Goal: Task Accomplishment & Management: Manage account settings

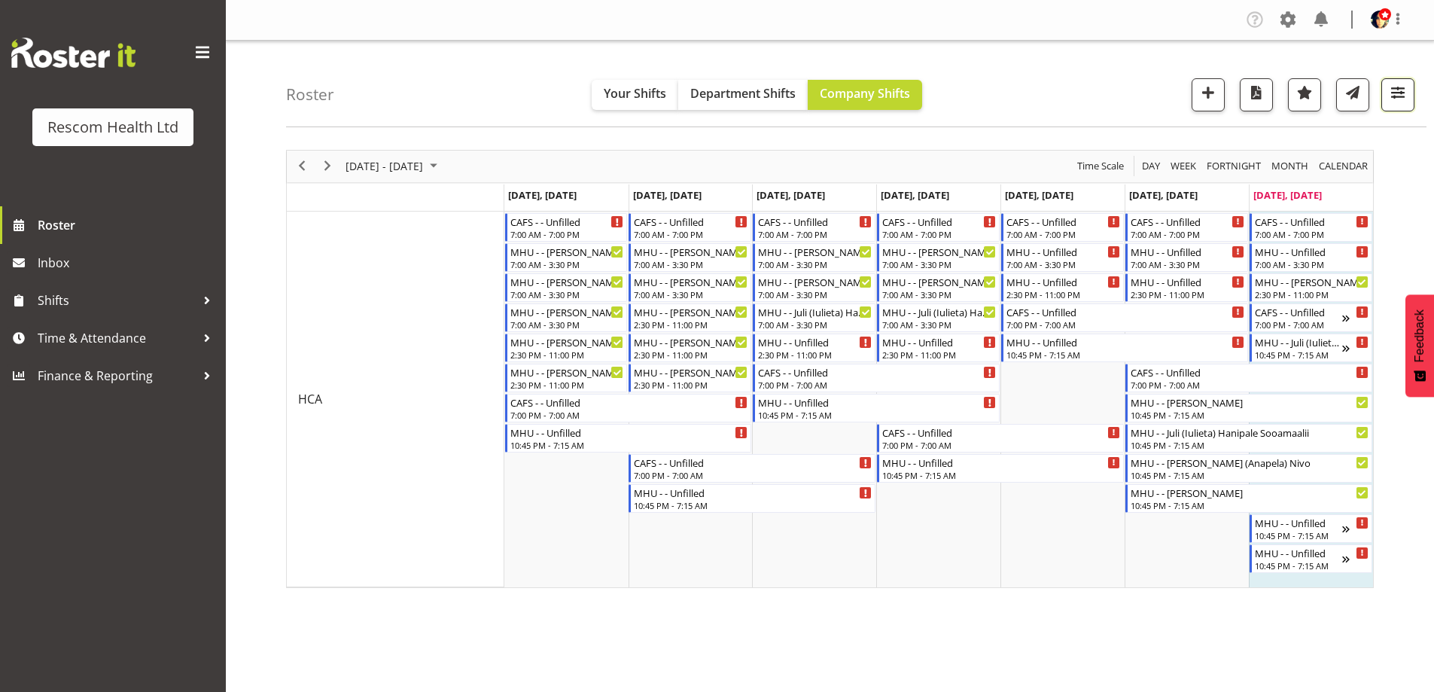
click at [1391, 91] on span "button" at bounding box center [1398, 93] width 20 height 20
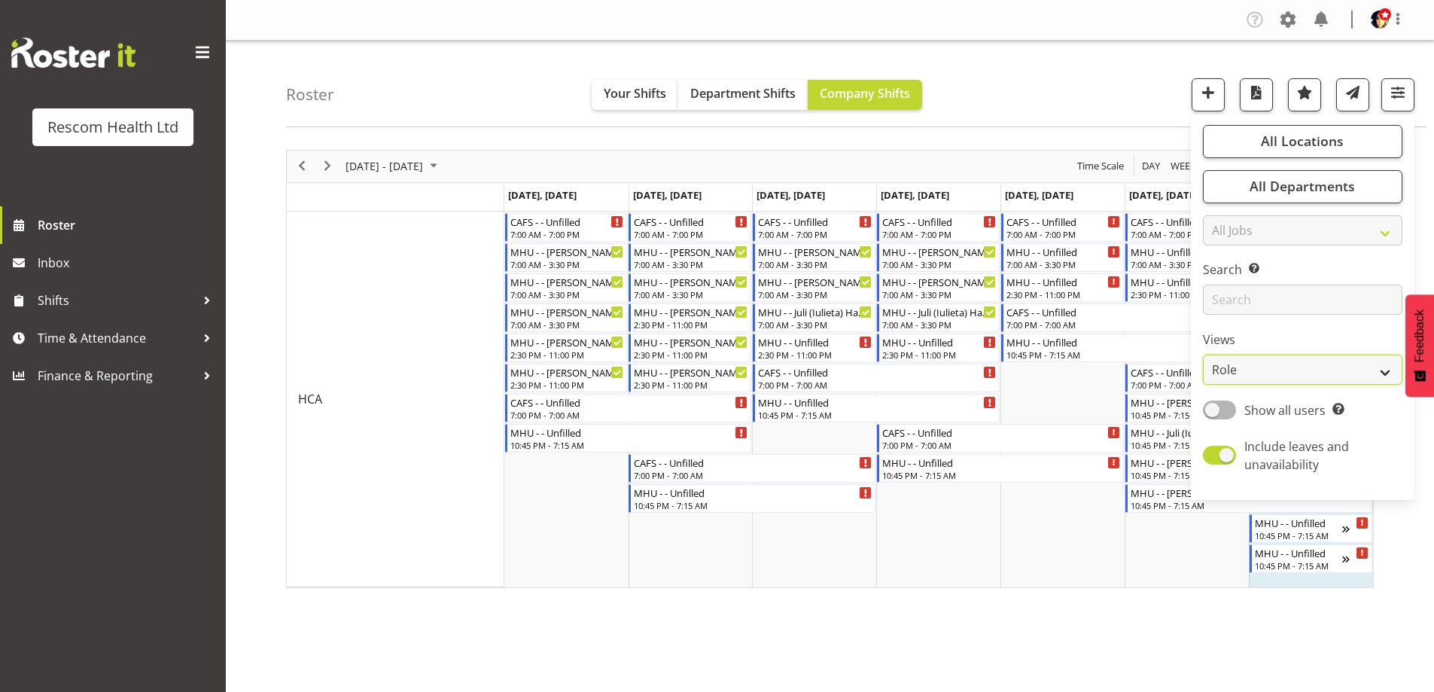
click at [1286, 374] on select "Staff Role Shift - Horizontal Shift - Vertical Staff - Location" at bounding box center [1302, 369] width 199 height 30
select select "staff"
click at [1203, 354] on select "Staff Role Shift - Horizontal Shift - Vertical Staff - Location" at bounding box center [1302, 369] width 199 height 30
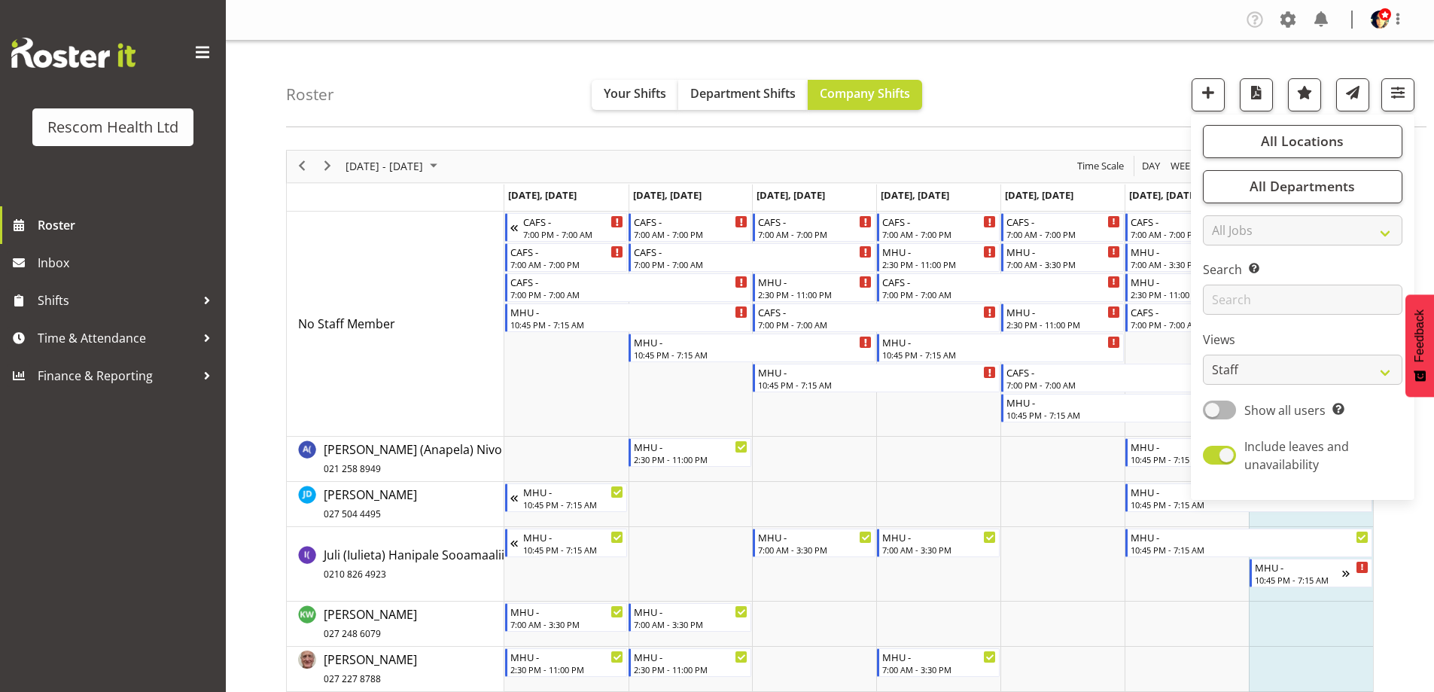
click at [1129, 79] on div "Roster Your Shifts Department Shifts Company Shifts All Locations Clear CAFS [G…" at bounding box center [856, 84] width 1140 height 87
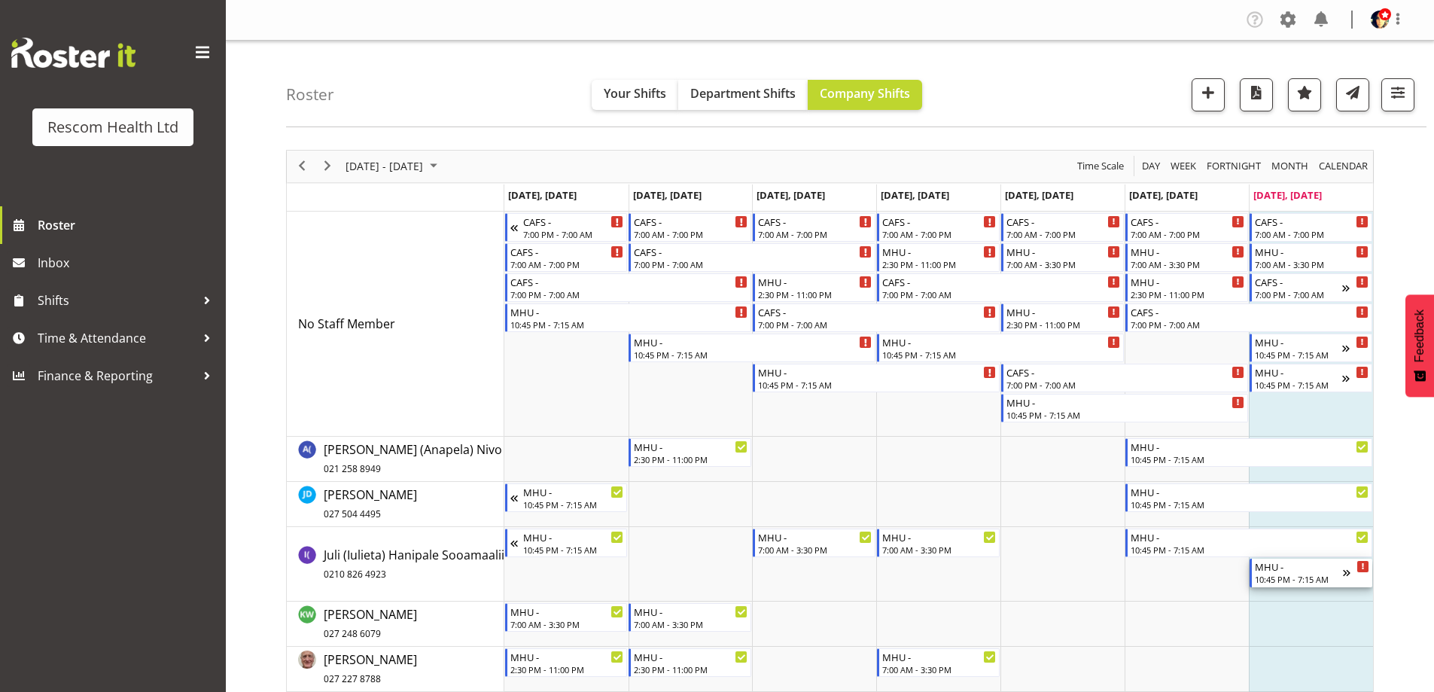
click at [1300, 571] on div "MHU -" at bounding box center [1299, 565] width 88 height 15
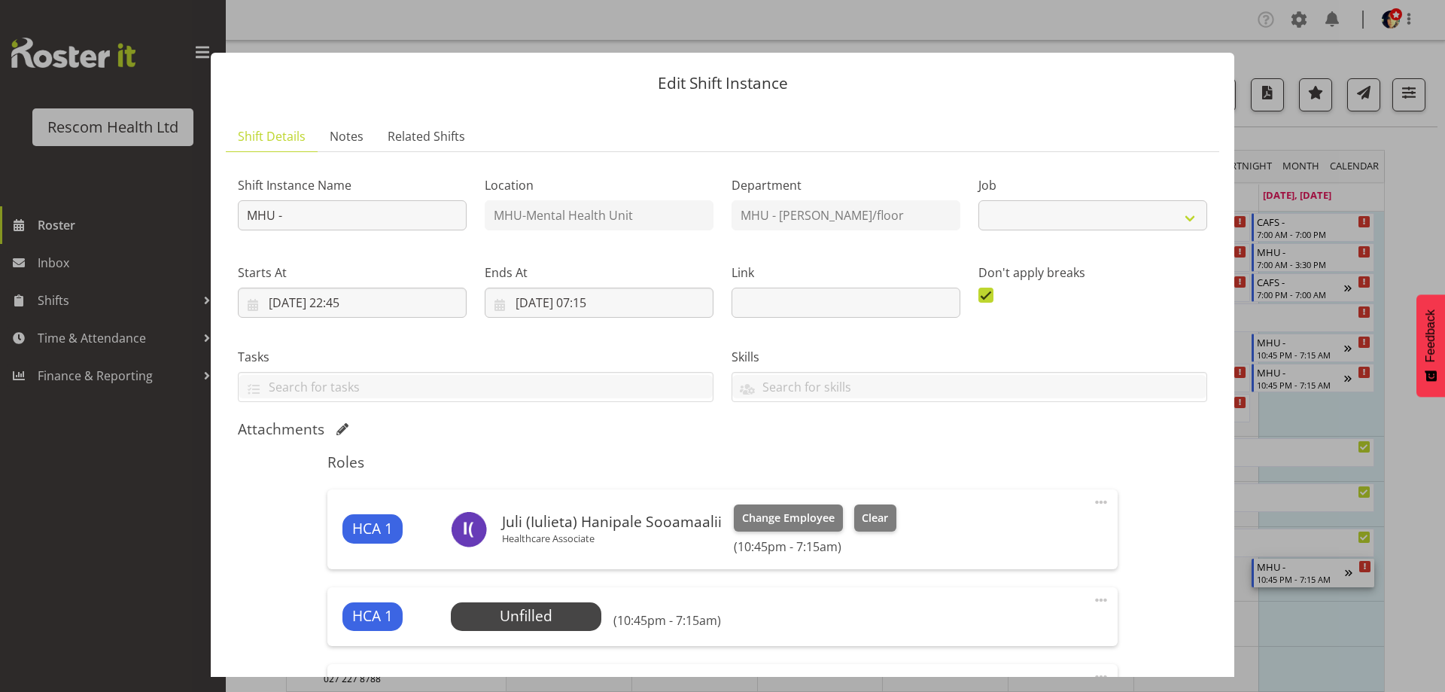
select select "4188"
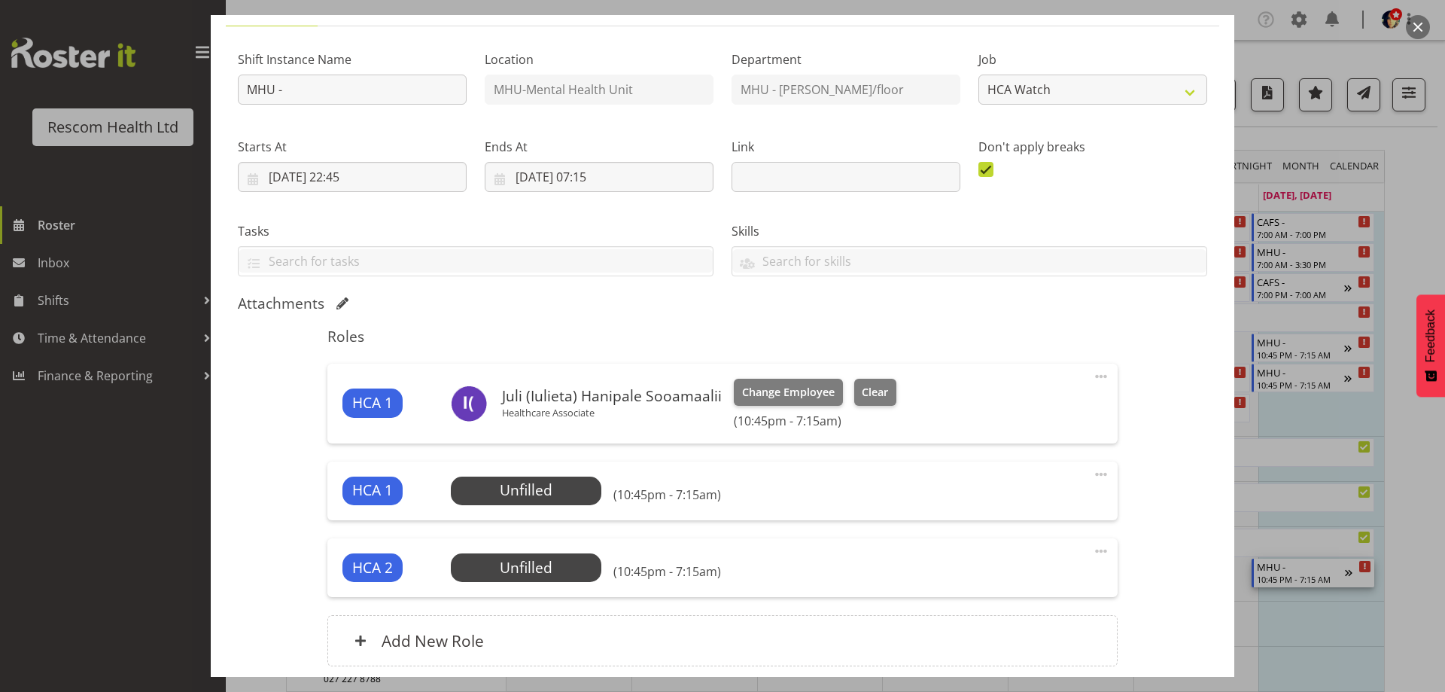
scroll to position [226, 0]
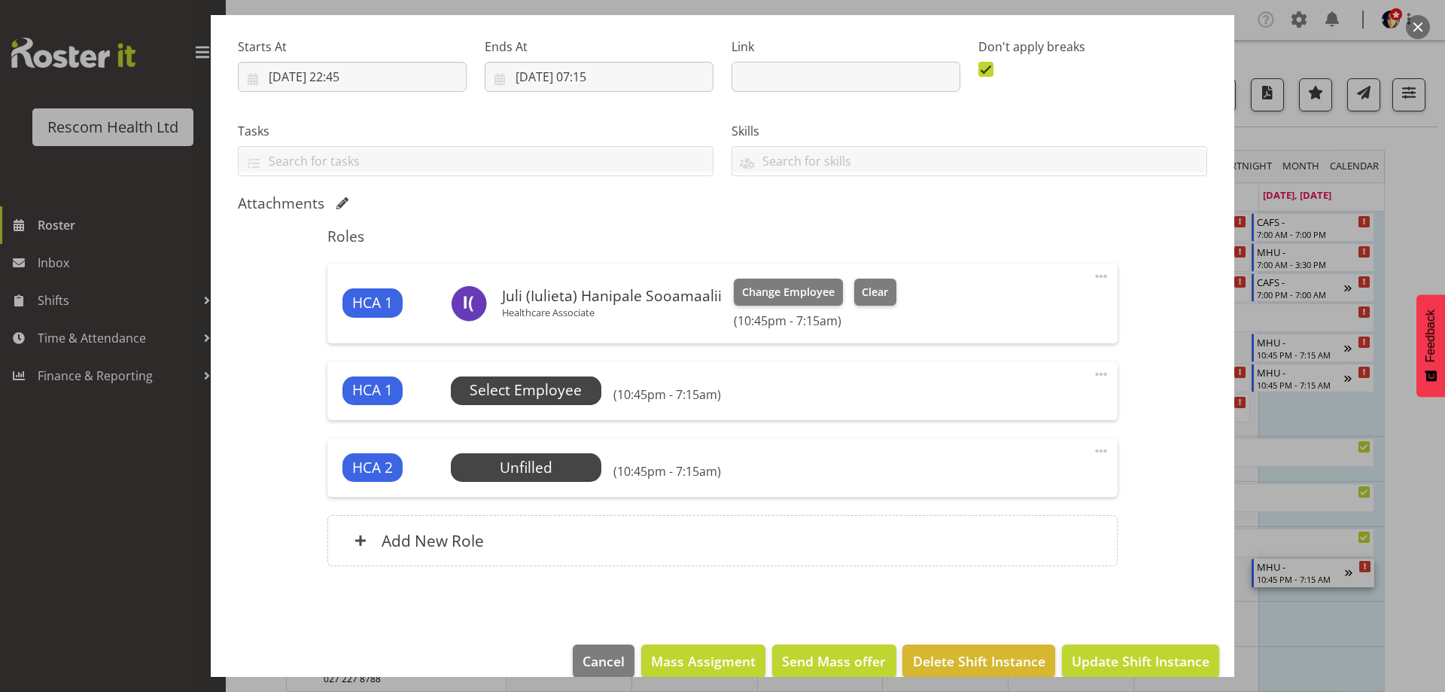
click at [558, 391] on span "Select Employee" at bounding box center [526, 390] width 112 height 22
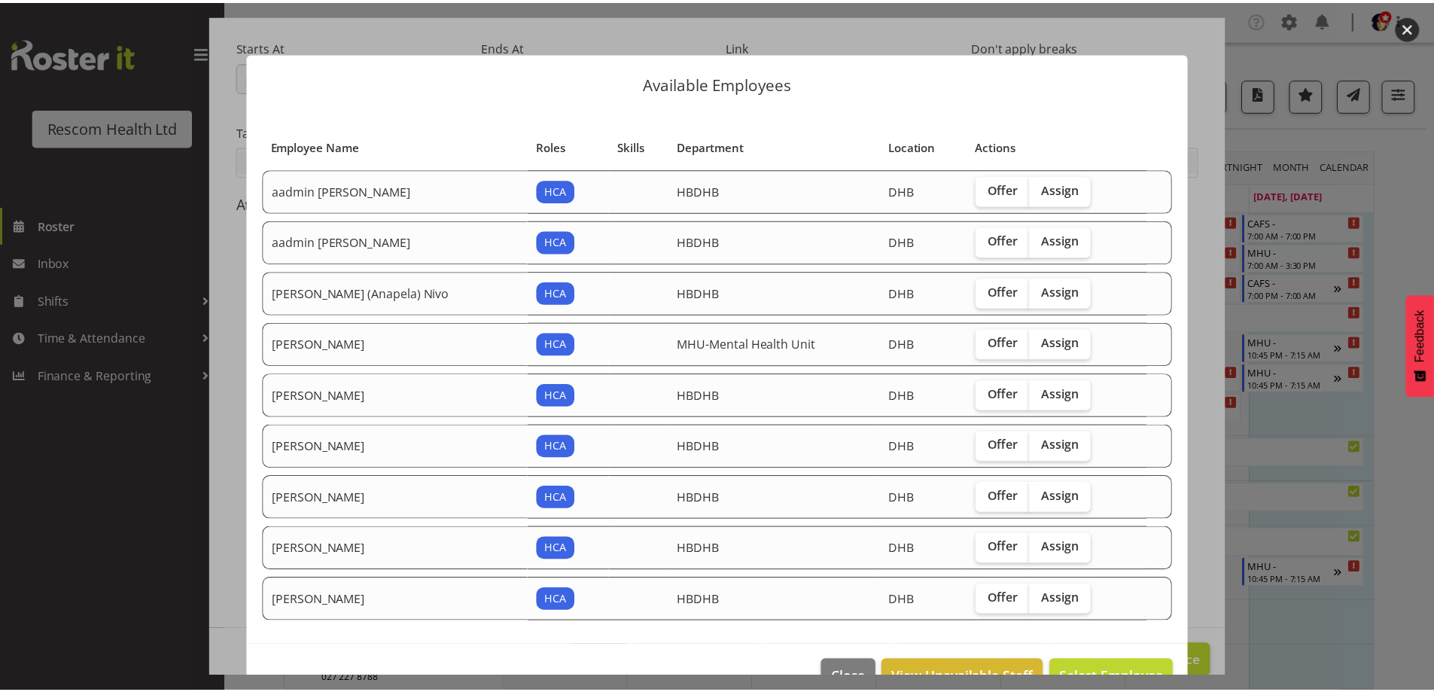
scroll to position [39, 0]
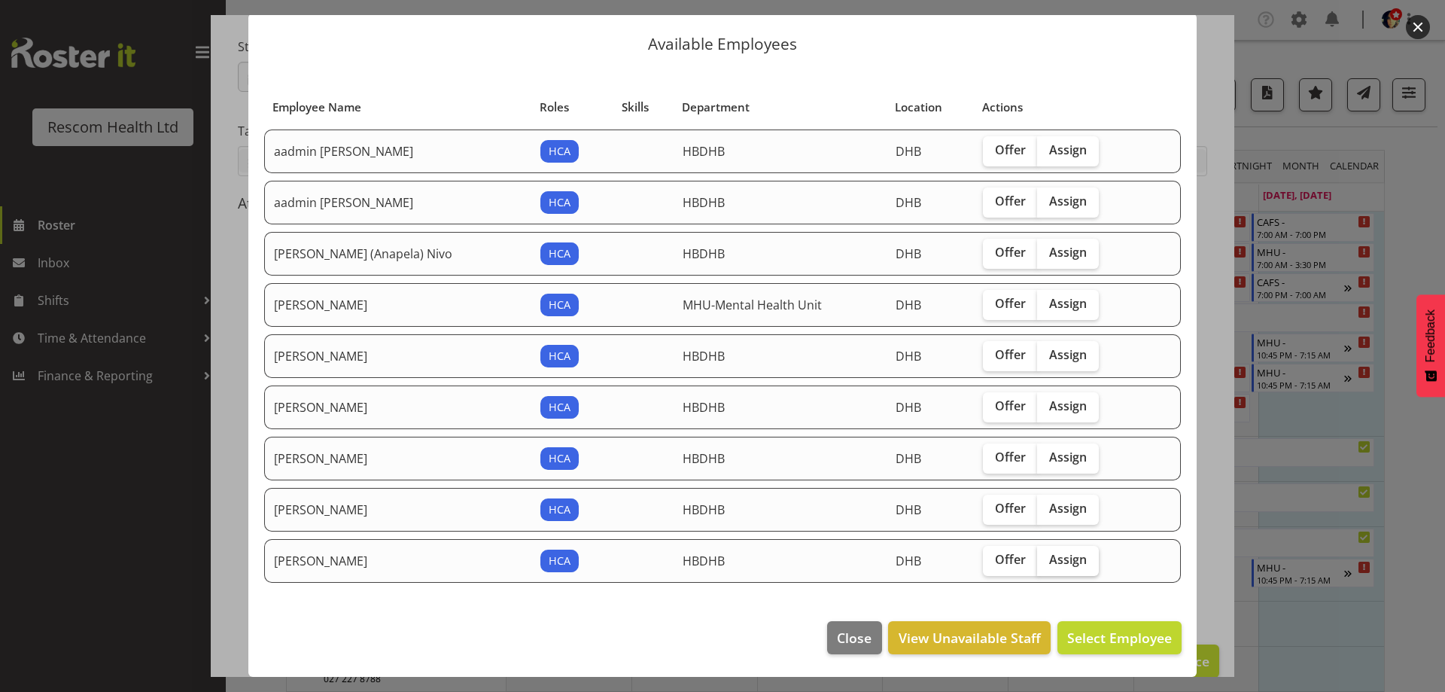
click at [1059, 563] on span "Assign" at bounding box center [1068, 559] width 38 height 15
click at [1047, 563] on input "Assign" at bounding box center [1042, 560] width 10 height 10
checkbox input "true"
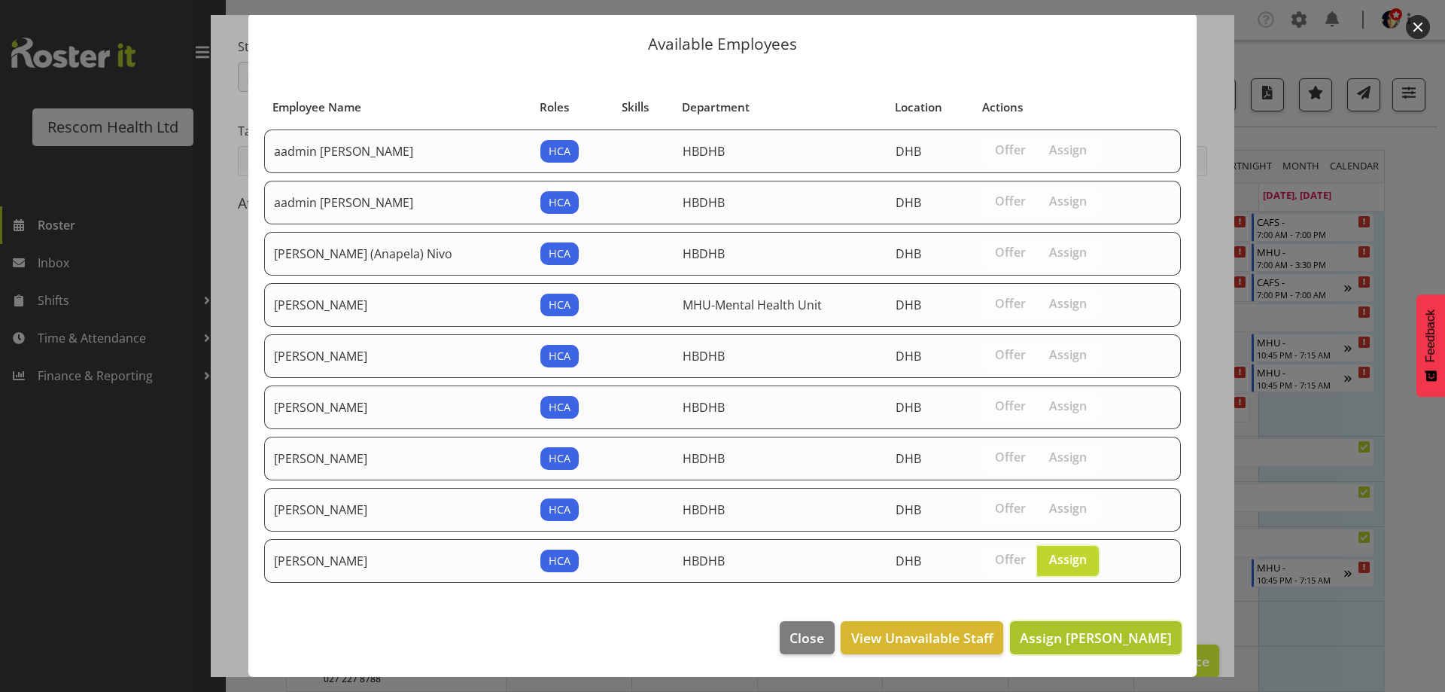
click at [1105, 640] on span "Assign [PERSON_NAME]" at bounding box center [1096, 637] width 152 height 18
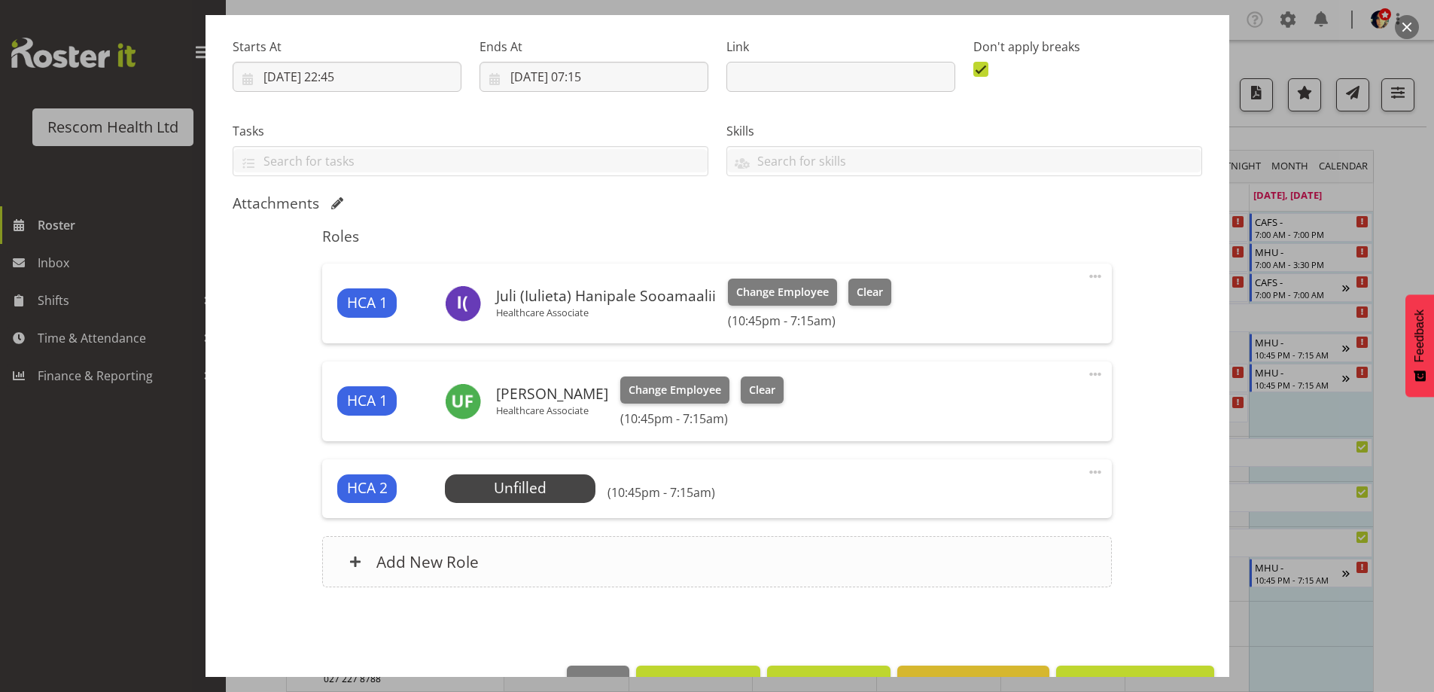
click at [458, 561] on h6 "Add New Role" at bounding box center [427, 562] width 102 height 20
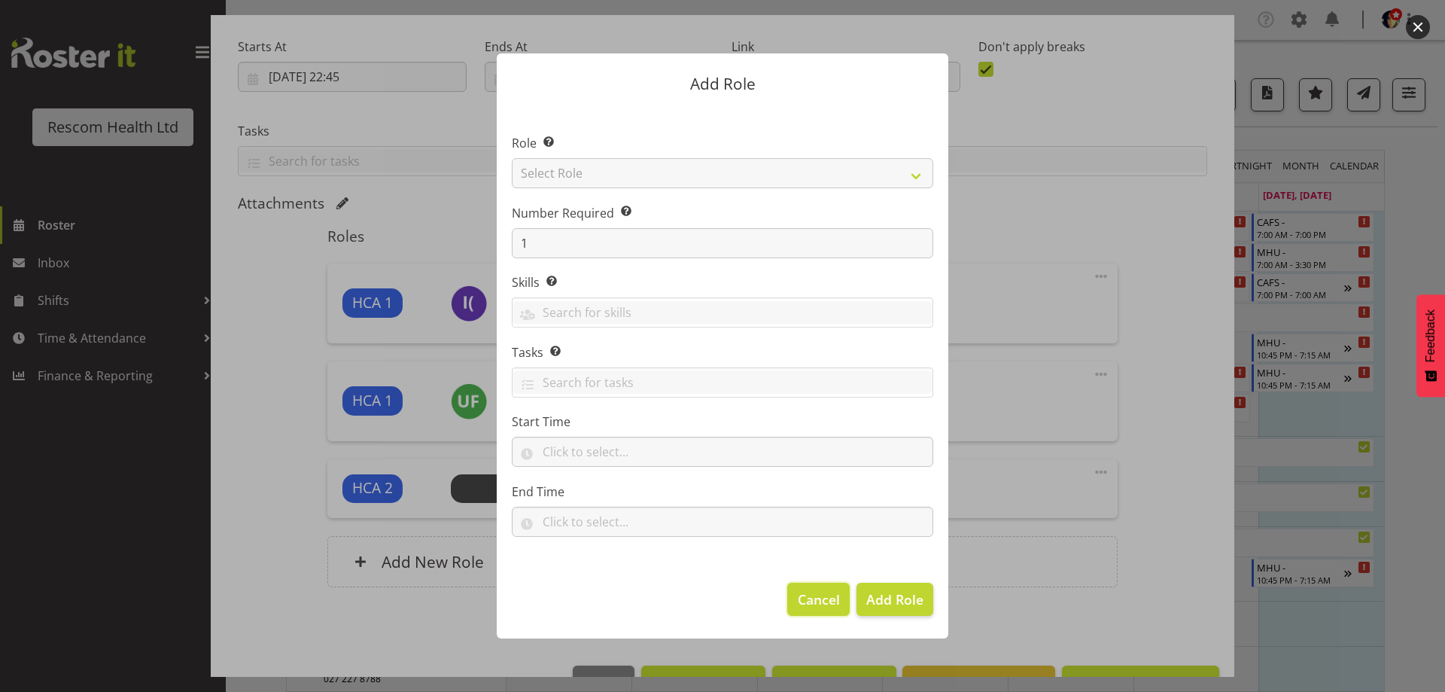
click at [828, 600] on span "Cancel" at bounding box center [819, 599] width 42 height 20
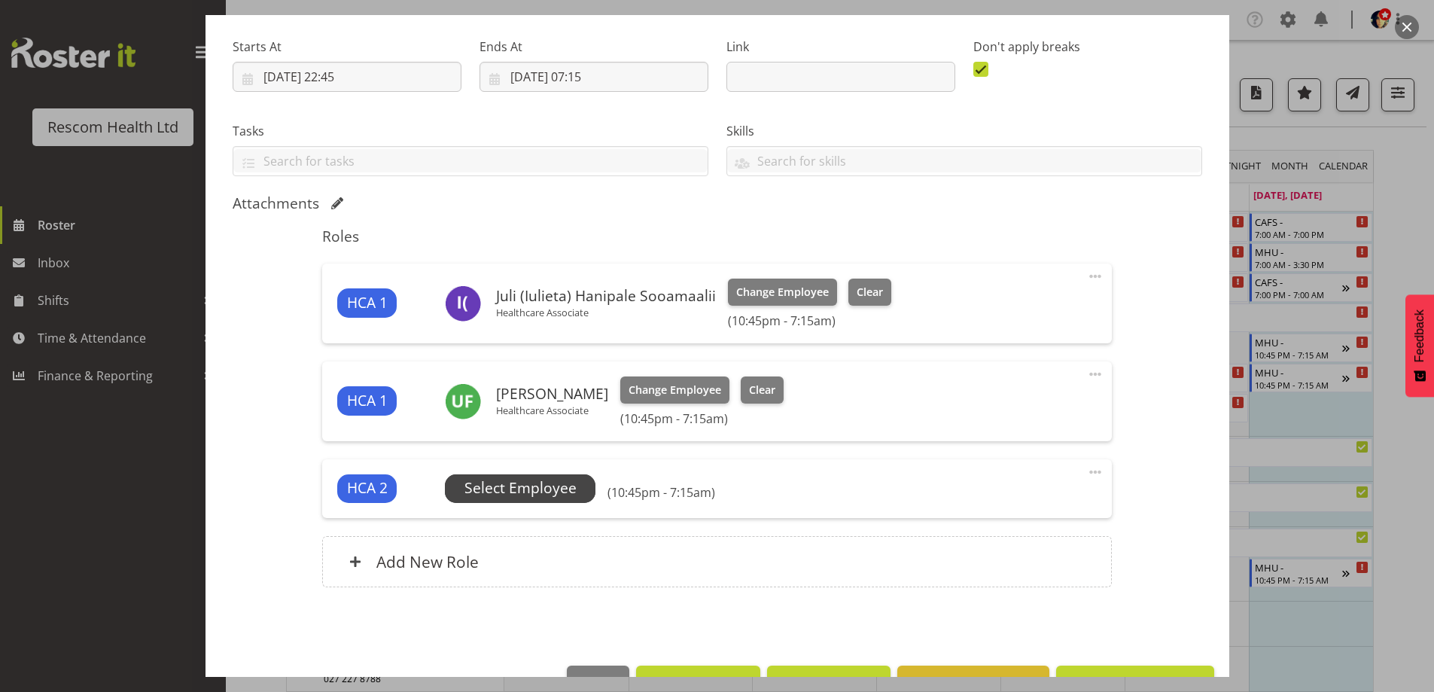
click at [559, 485] on span "Select Employee" at bounding box center [520, 488] width 112 height 22
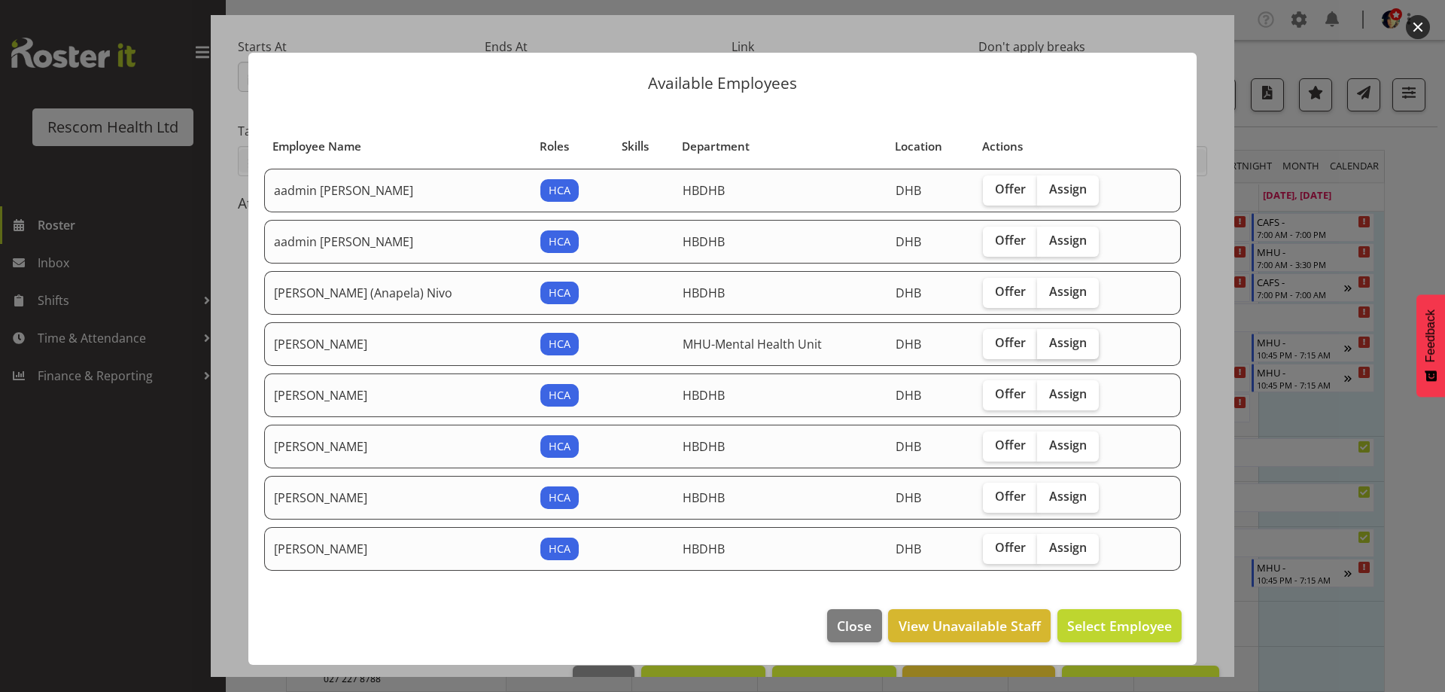
click at [1049, 342] on span "Assign" at bounding box center [1068, 342] width 38 height 15
click at [1047, 342] on input "Assign" at bounding box center [1042, 343] width 10 height 10
checkbox input "true"
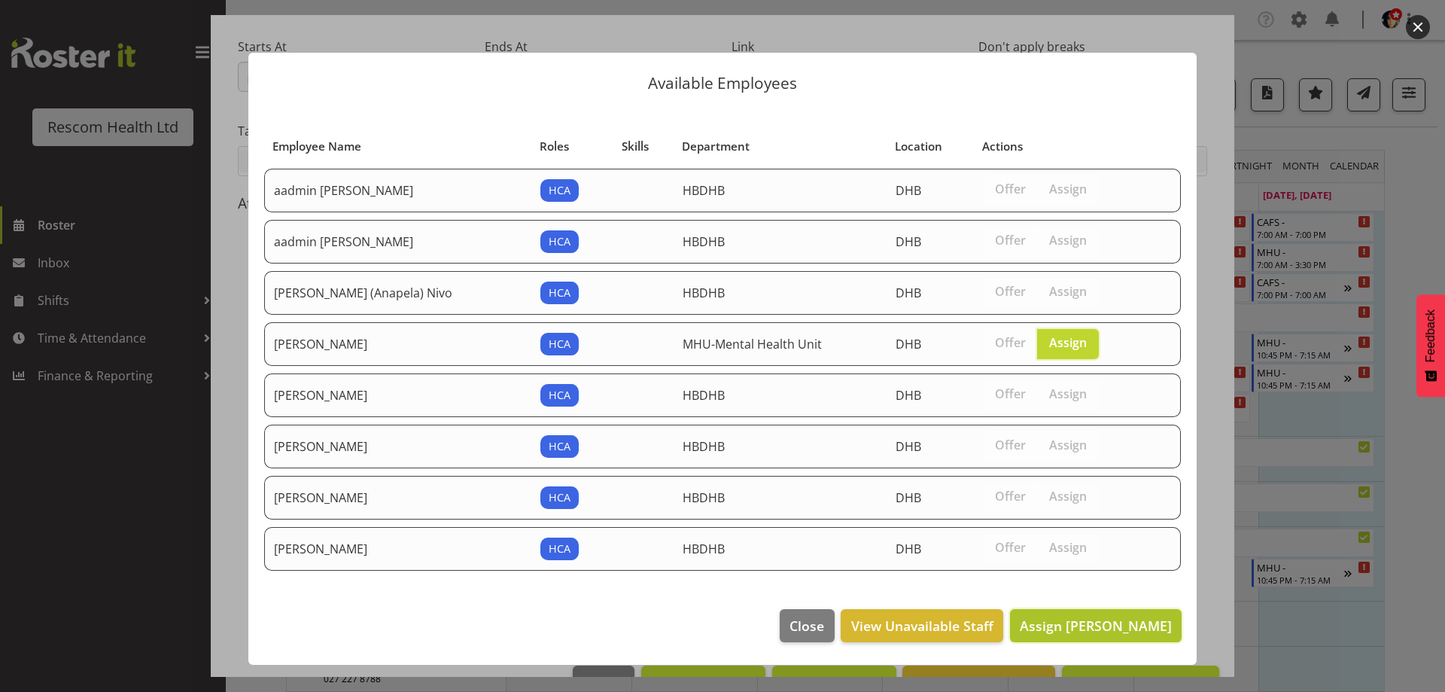
click at [1089, 620] on span "Assign [PERSON_NAME]" at bounding box center [1096, 625] width 152 height 18
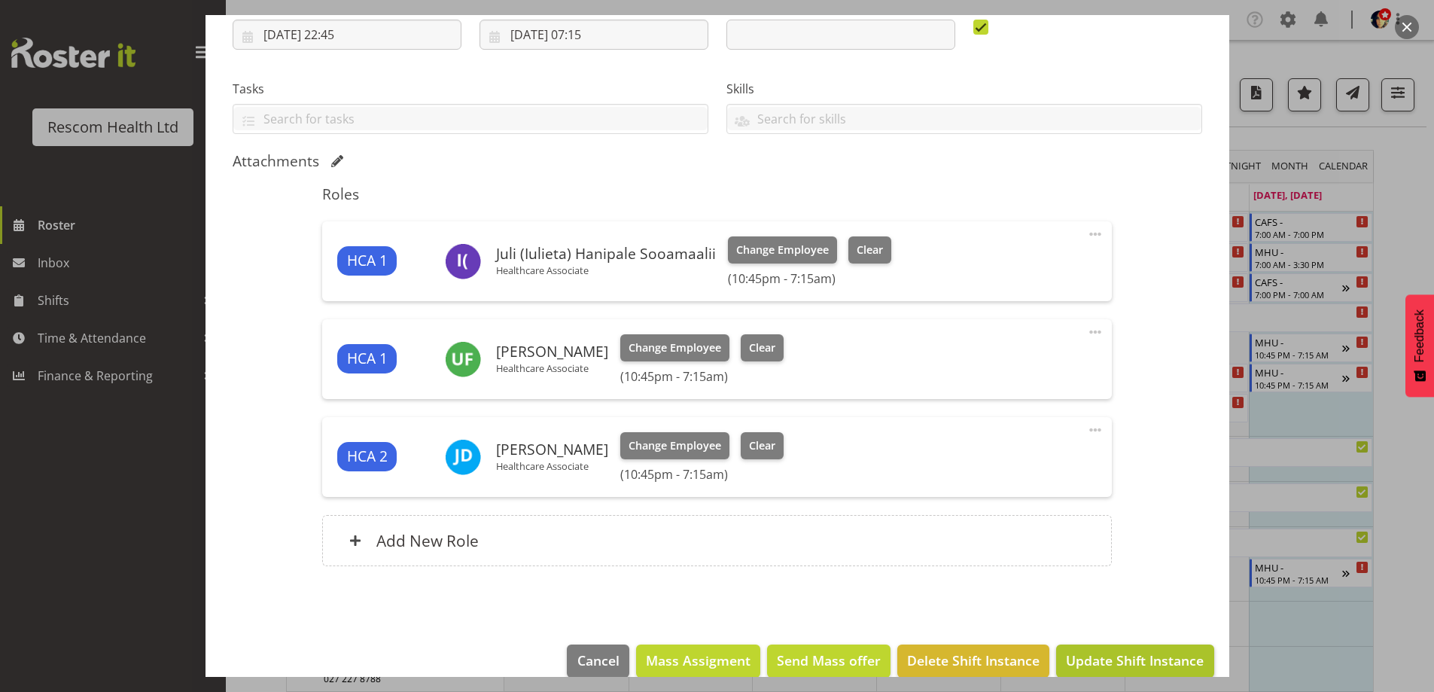
scroll to position [291, 0]
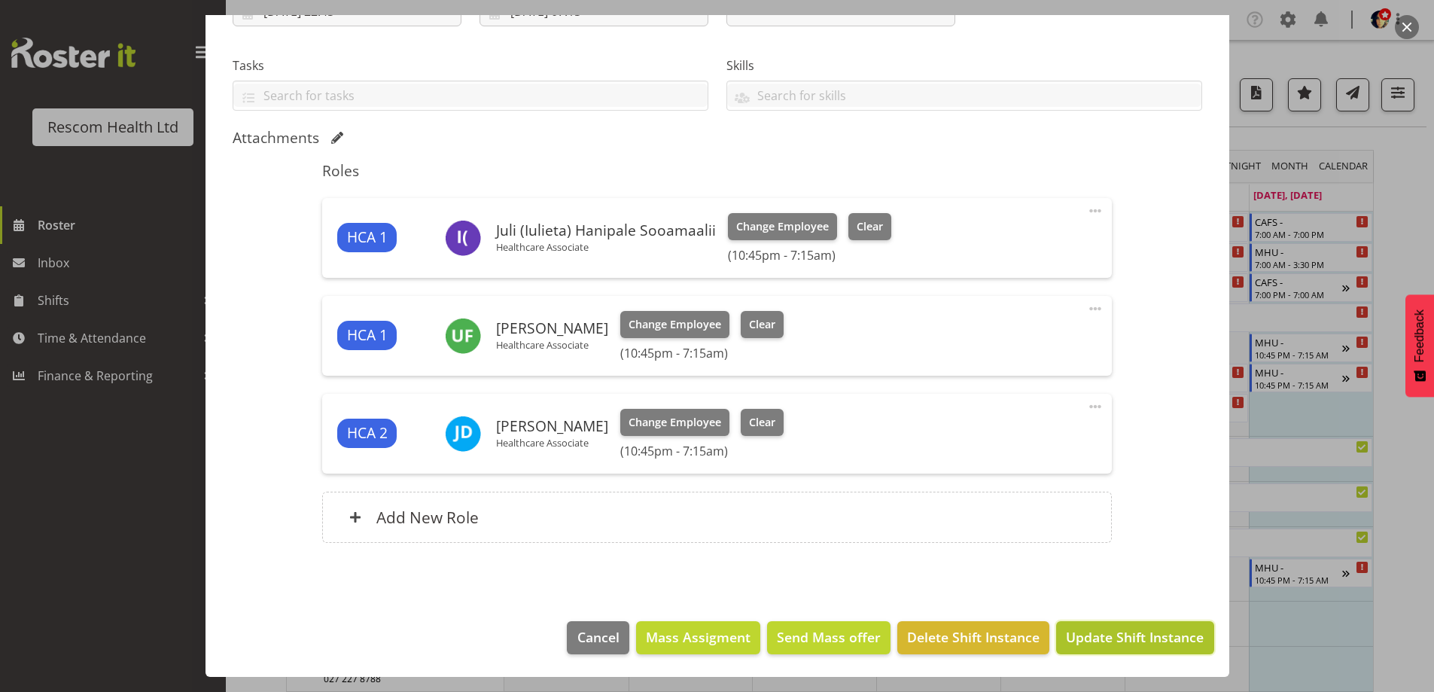
click at [1117, 631] on span "Update Shift Instance" at bounding box center [1135, 637] width 138 height 20
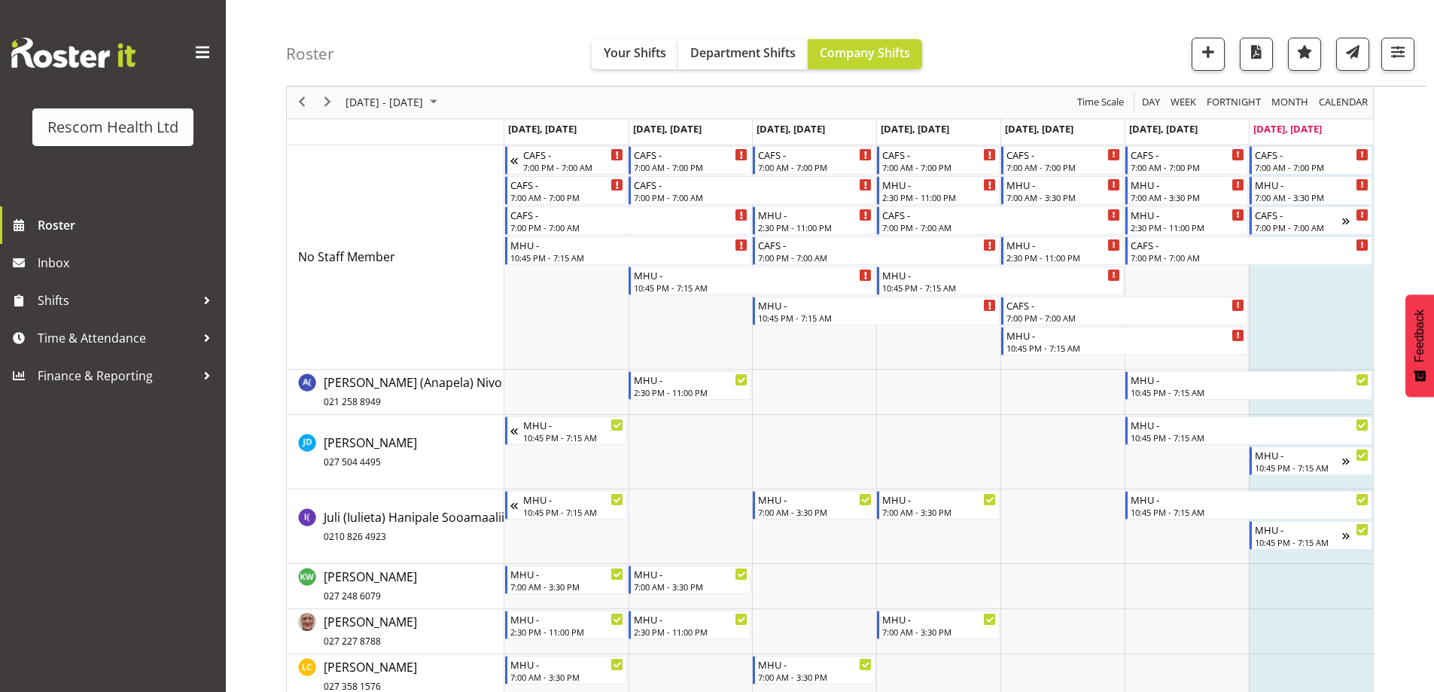
scroll to position [0, 0]
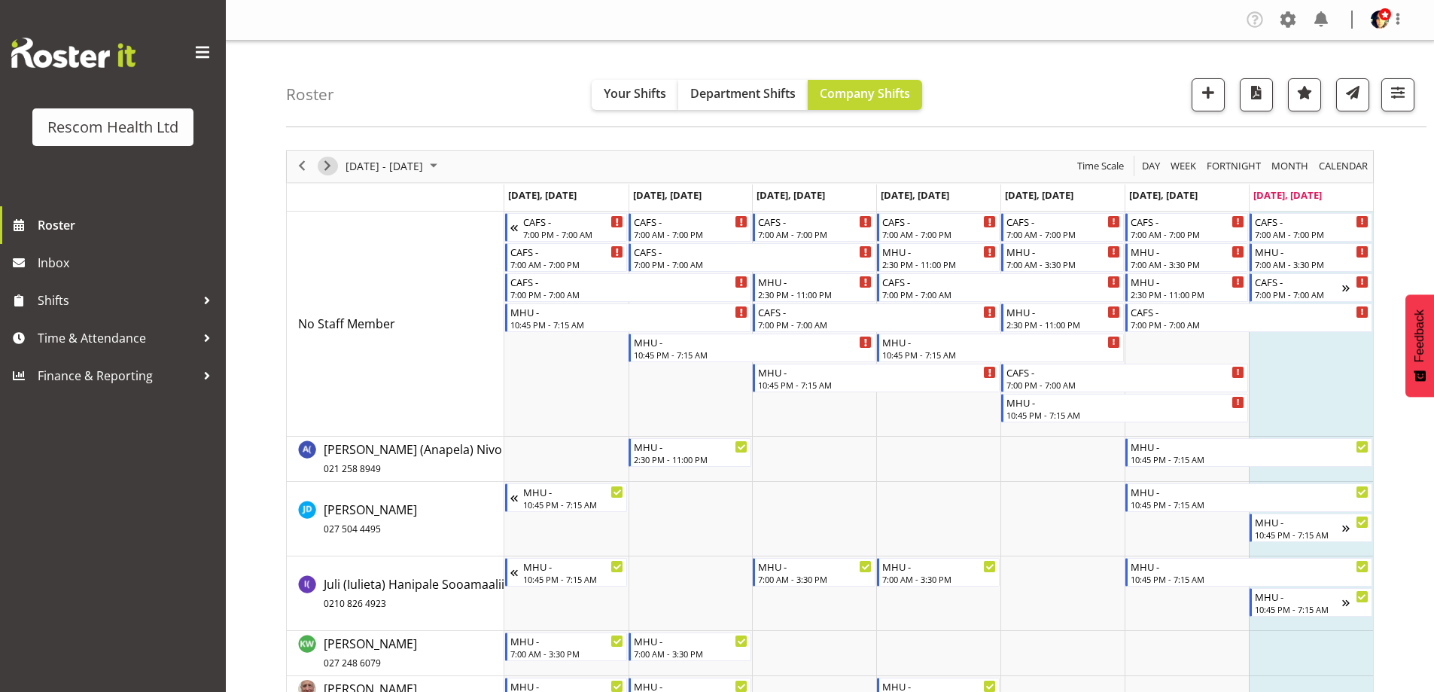
click at [322, 160] on span "Next" at bounding box center [327, 166] width 18 height 19
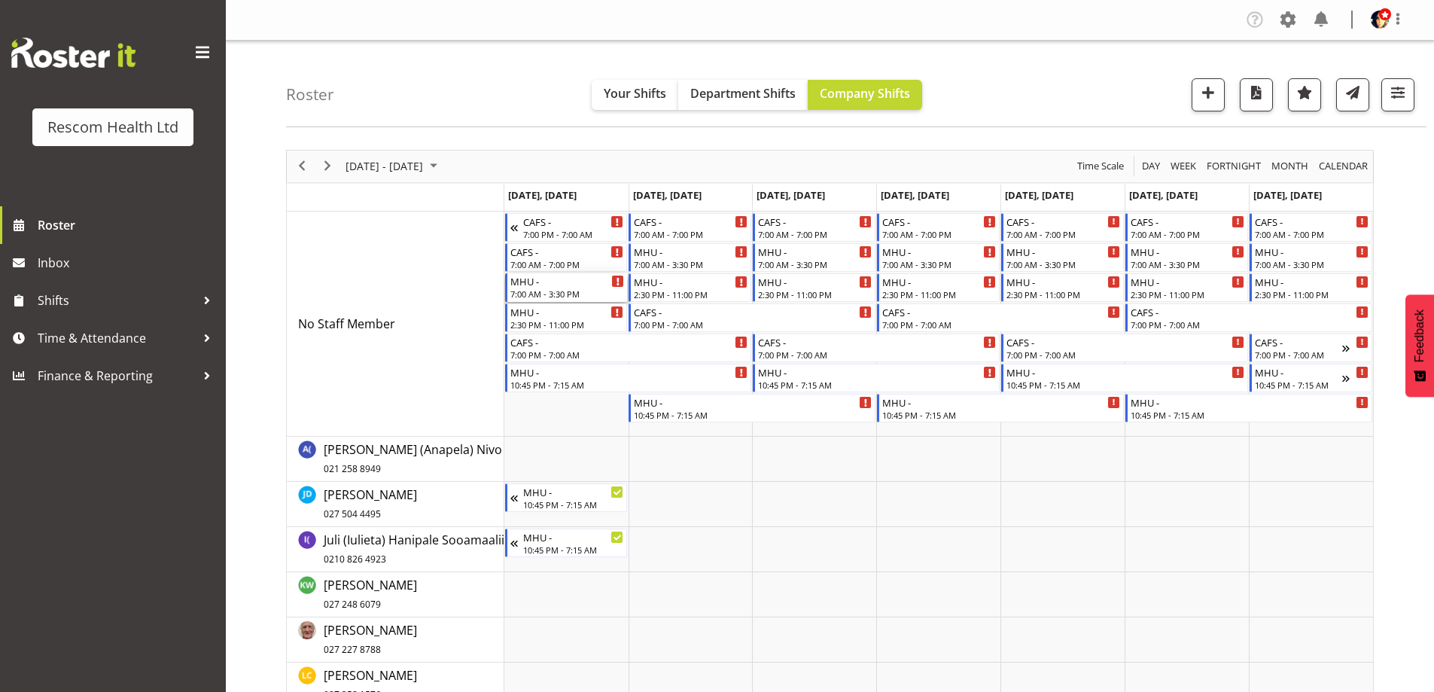
click at [558, 291] on div "7:00 AM - 3:30 PM" at bounding box center [567, 294] width 114 height 12
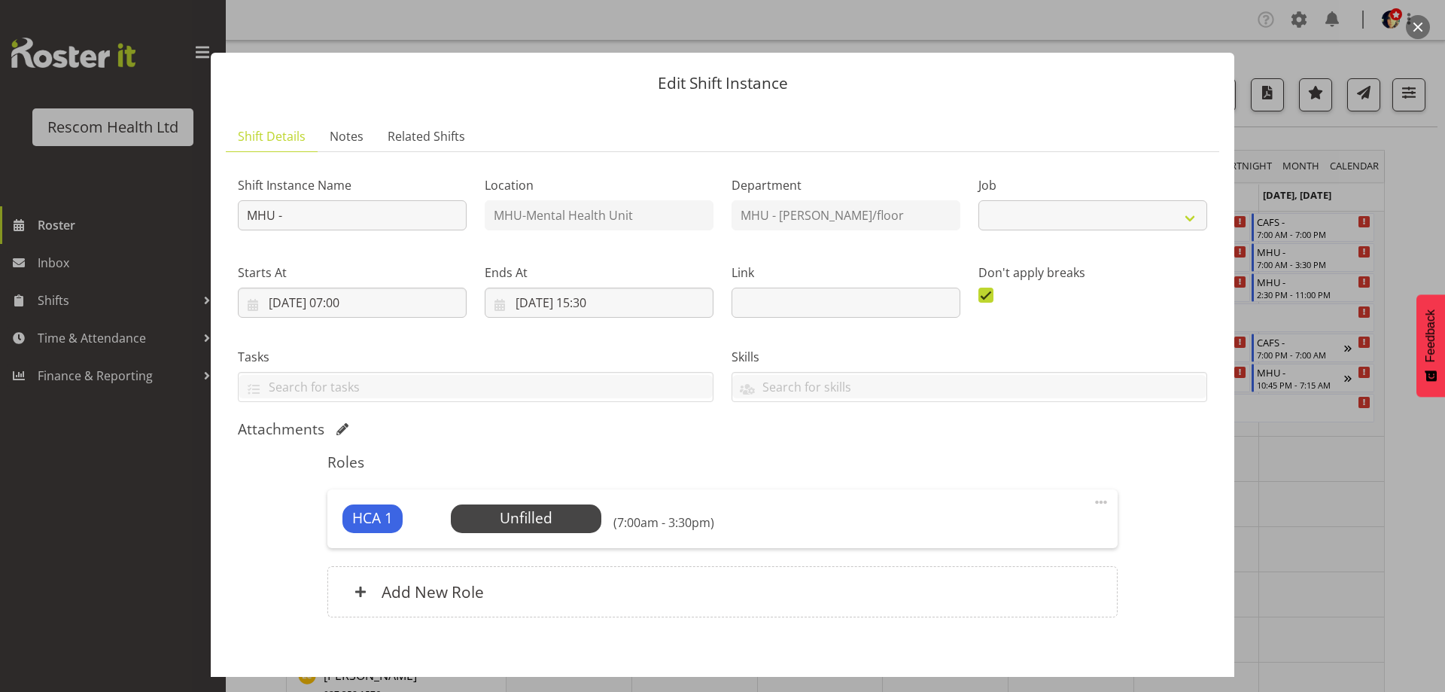
select select "4188"
click at [547, 522] on span "Select Employee" at bounding box center [526, 518] width 112 height 22
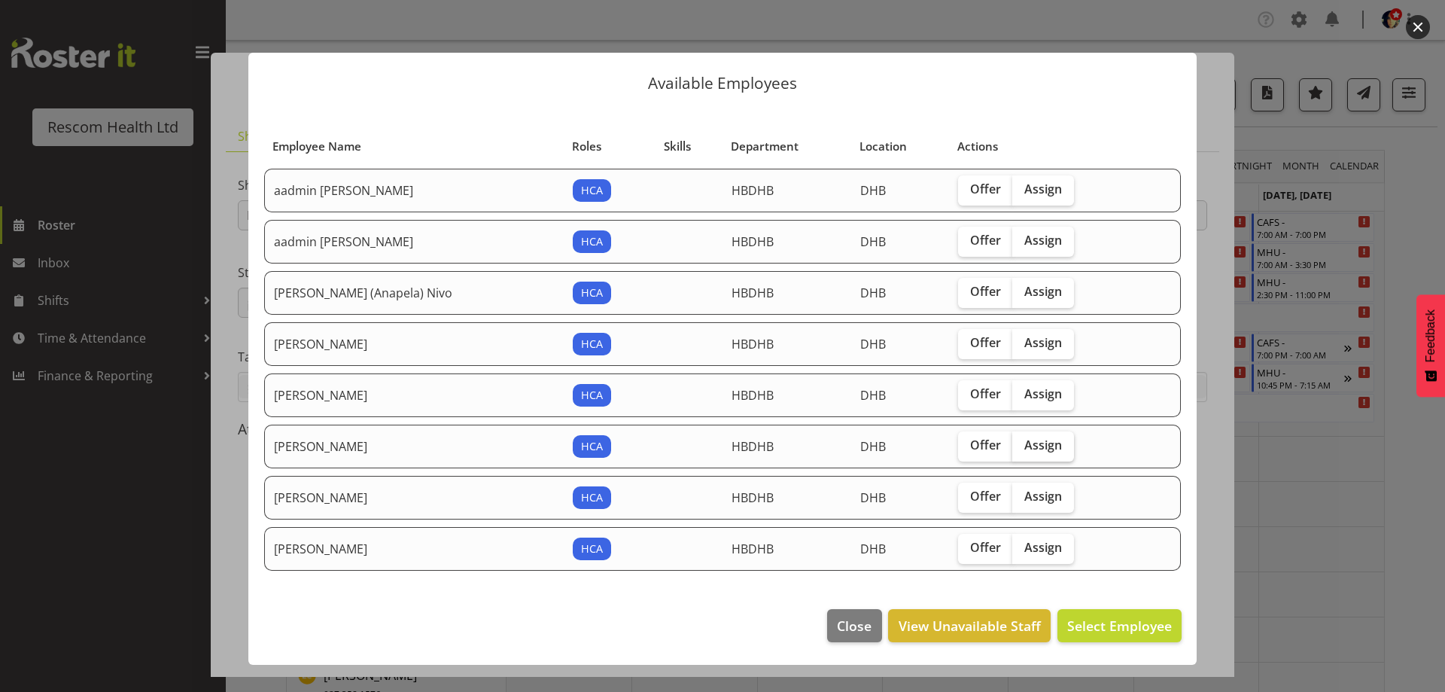
drag, startPoint x: 1012, startPoint y: 451, endPoint x: 1019, endPoint y: 456, distance: 9.2
click at [1024, 451] on span "Assign" at bounding box center [1043, 444] width 38 height 15
click at [1012, 450] on input "Assign" at bounding box center [1017, 445] width 10 height 10
checkbox input "true"
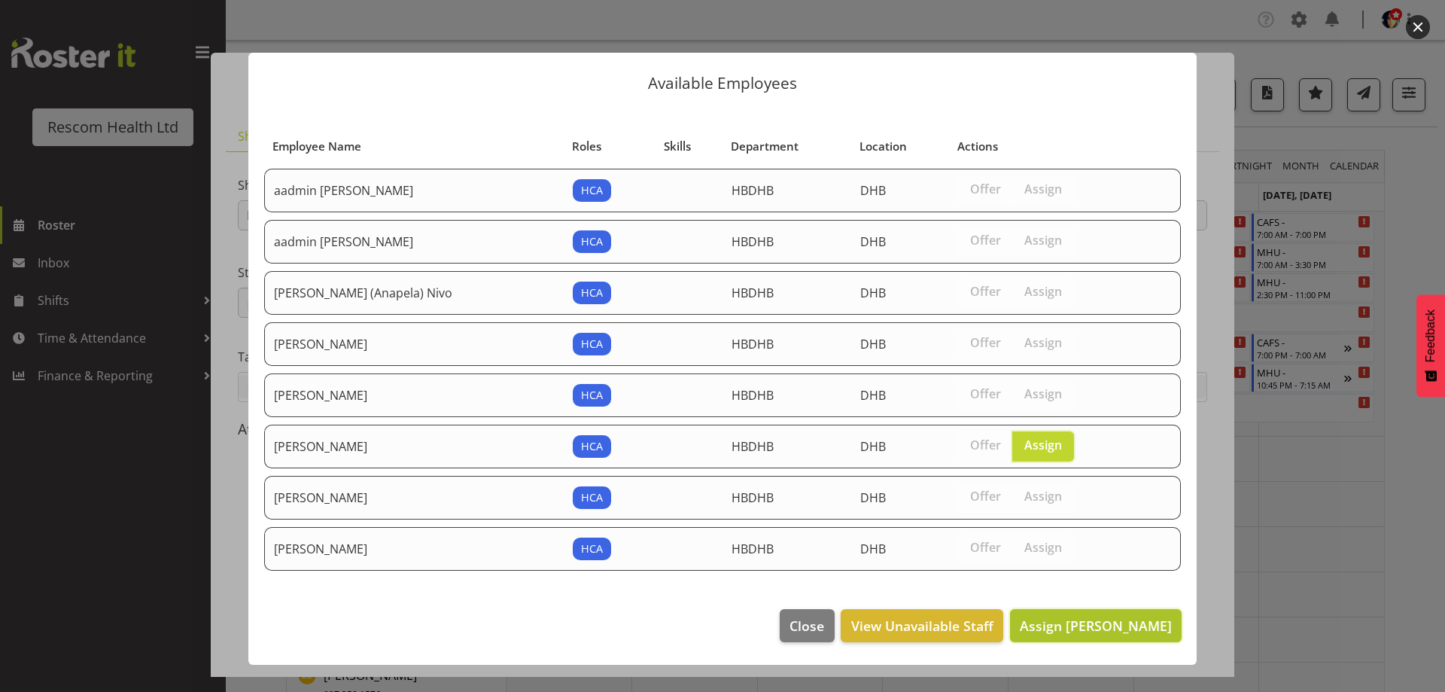
click at [1091, 619] on span "Assign [PERSON_NAME]" at bounding box center [1096, 625] width 152 height 18
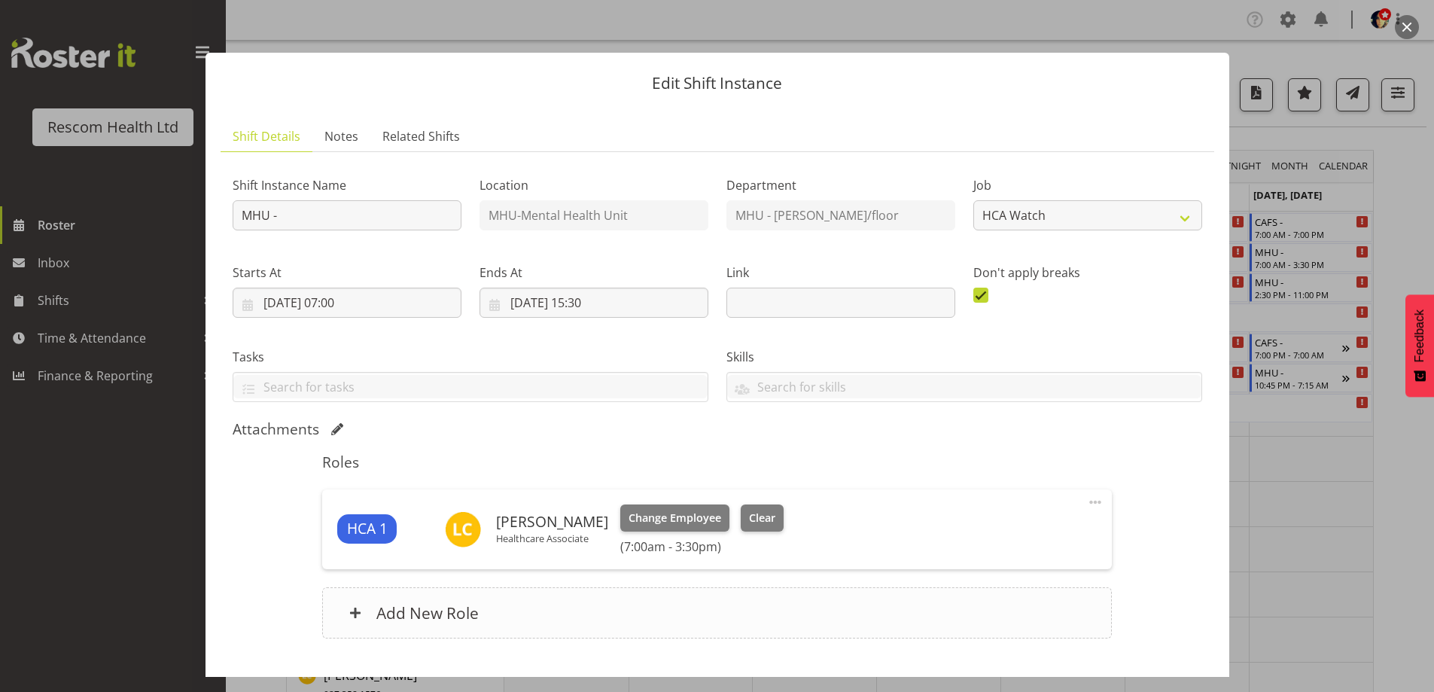
click at [401, 612] on h6 "Add New Role" at bounding box center [427, 613] width 102 height 20
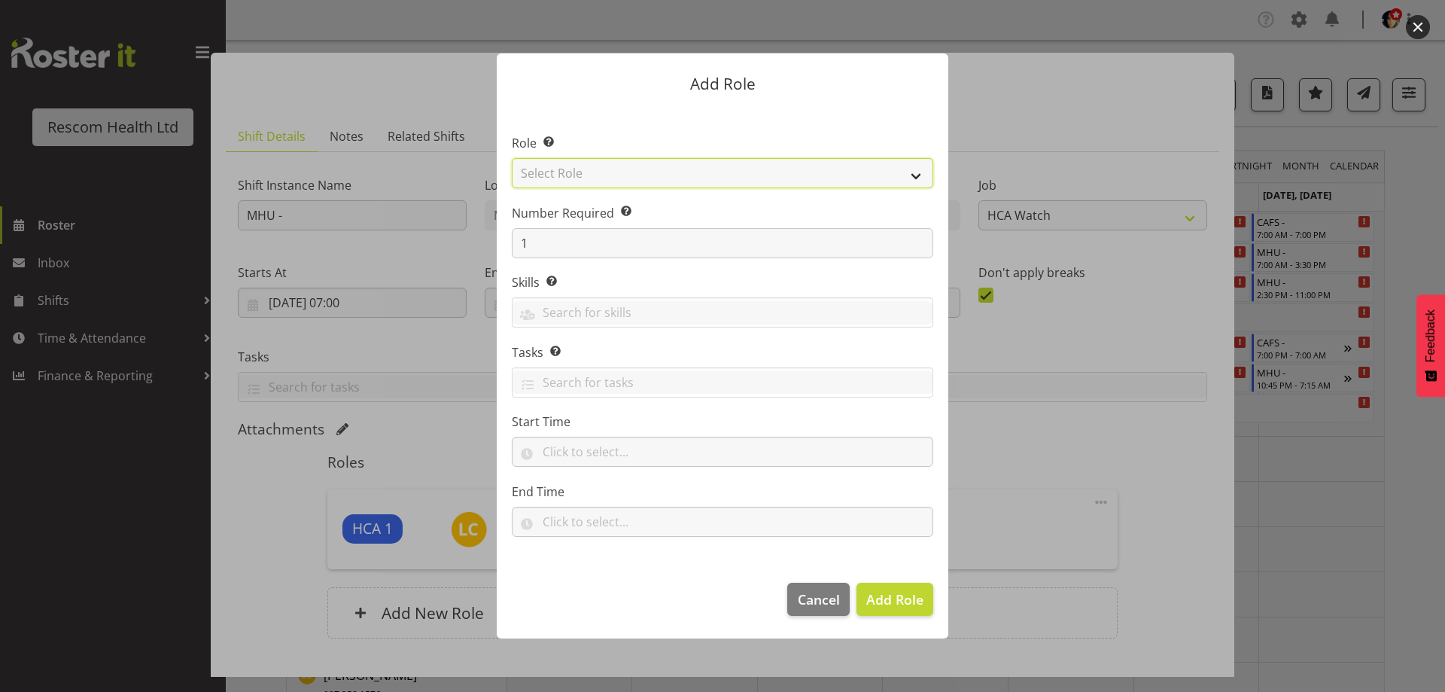
click at [577, 166] on select "Select Role HCA" at bounding box center [722, 173] width 421 height 30
select select "1100"
click at [512, 158] on select "Select Role HCA" at bounding box center [722, 173] width 421 height 30
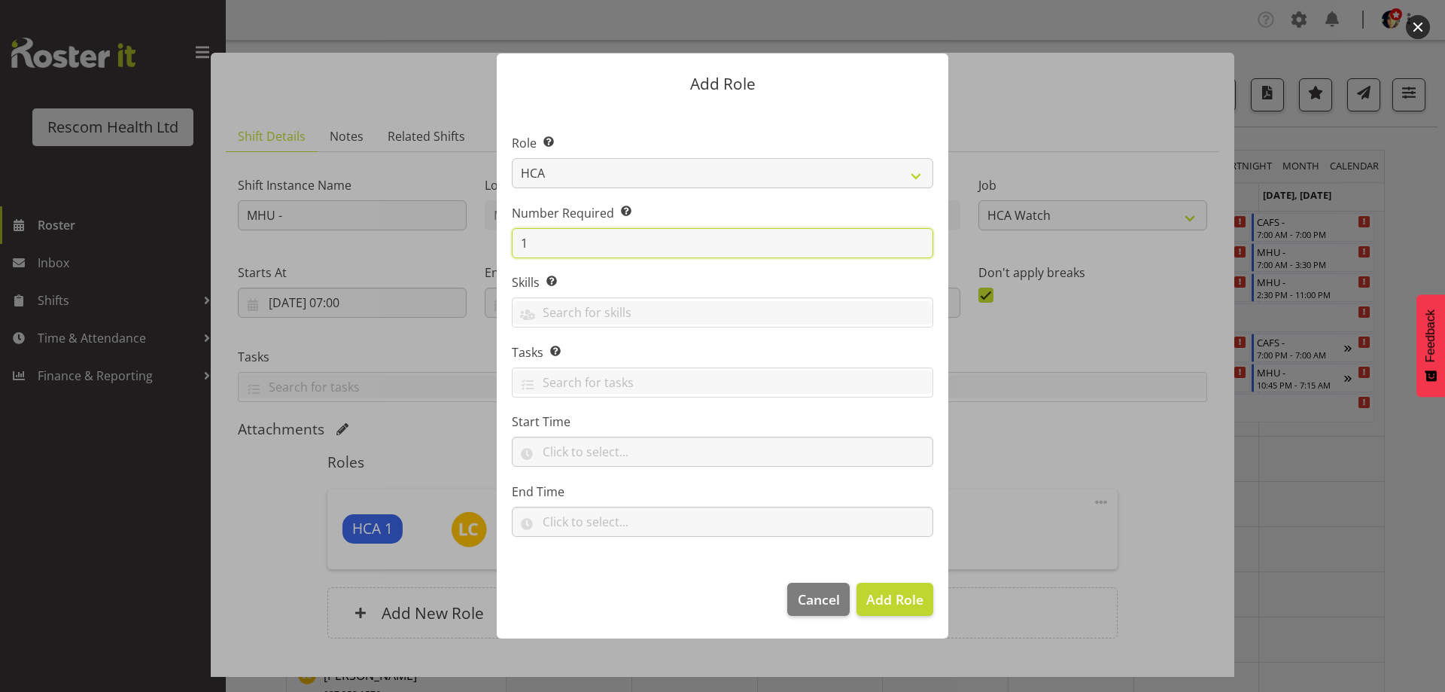
drag, startPoint x: 486, startPoint y: 257, endPoint x: 467, endPoint y: 264, distance: 21.0
click at [469, 262] on form "Add Role Role Select the role you wish to add to the shift. HCA Number Required…" at bounding box center [722, 346] width 723 height 660
type input "2"
click at [884, 600] on span "Add 2 Roles" at bounding box center [885, 599] width 75 height 18
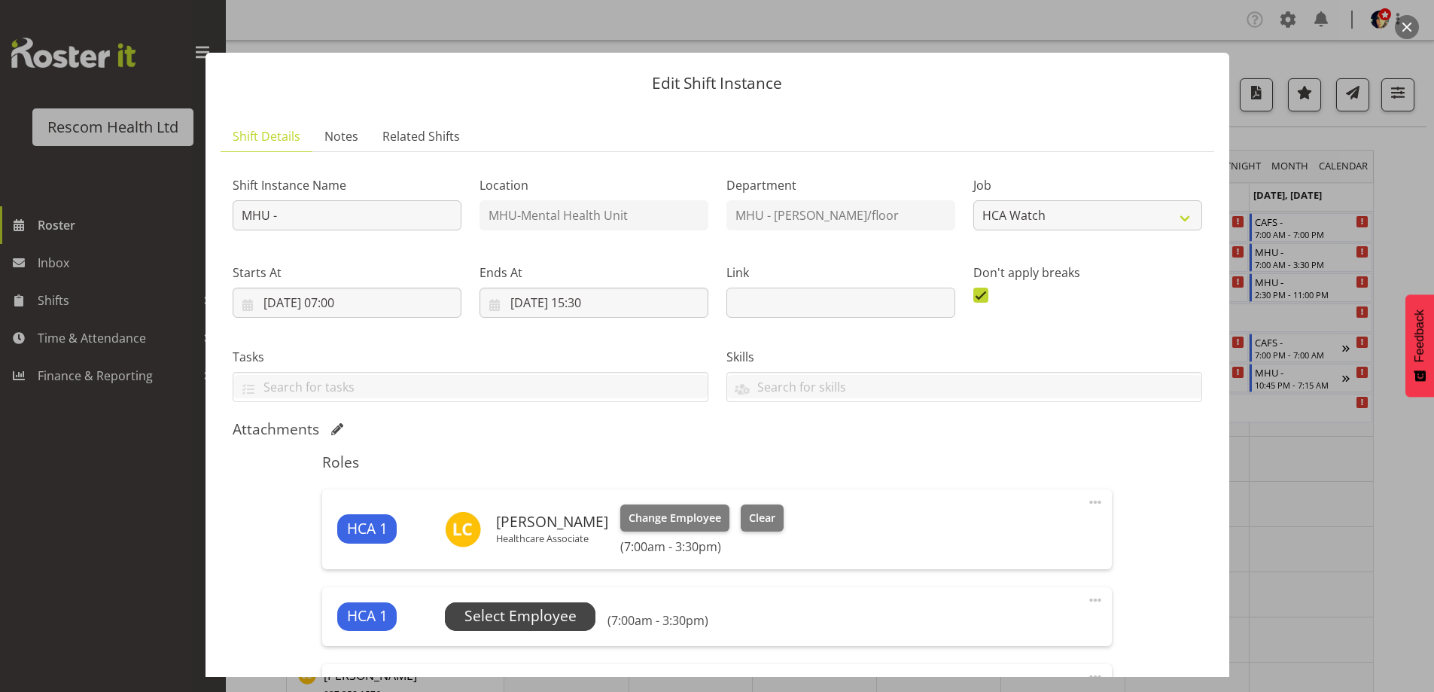
click at [497, 612] on span "Select Employee" at bounding box center [520, 616] width 112 height 22
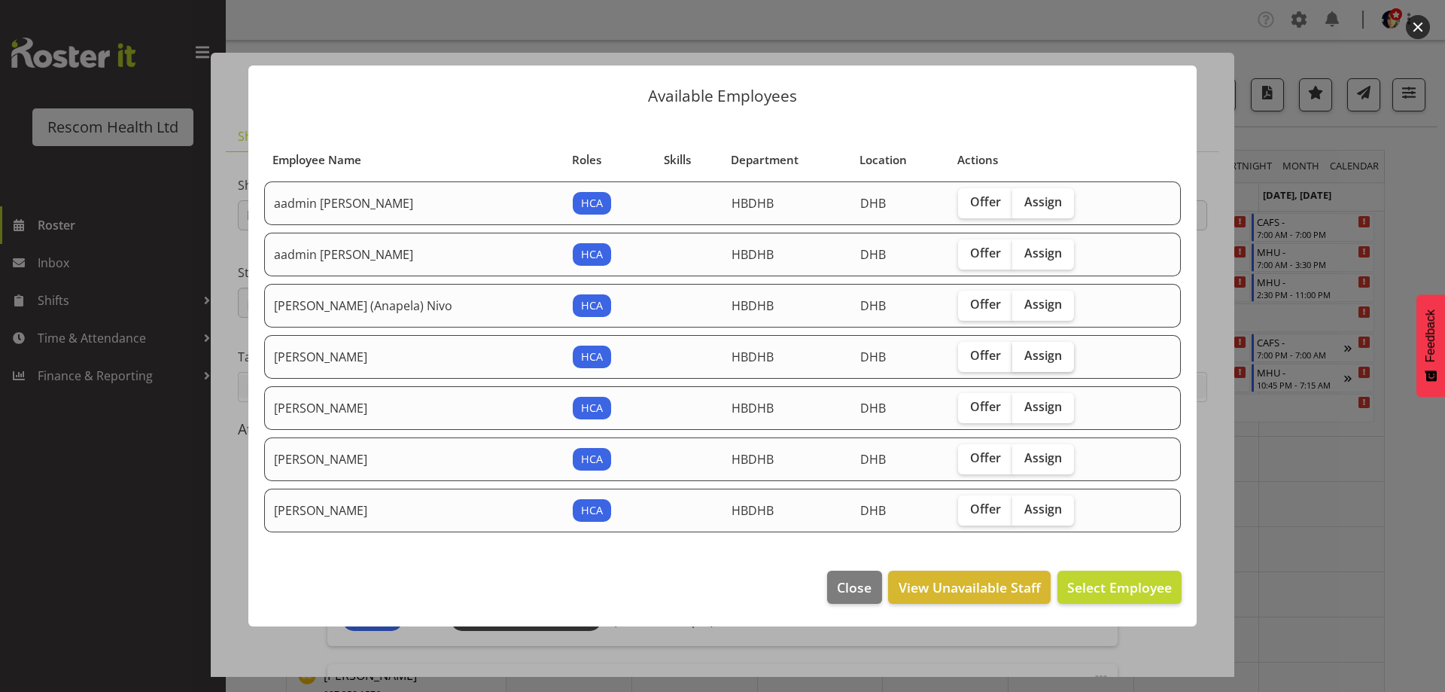
click at [1024, 349] on span "Assign" at bounding box center [1043, 355] width 38 height 15
click at [1013, 351] on input "Assign" at bounding box center [1017, 356] width 10 height 10
checkbox input "true"
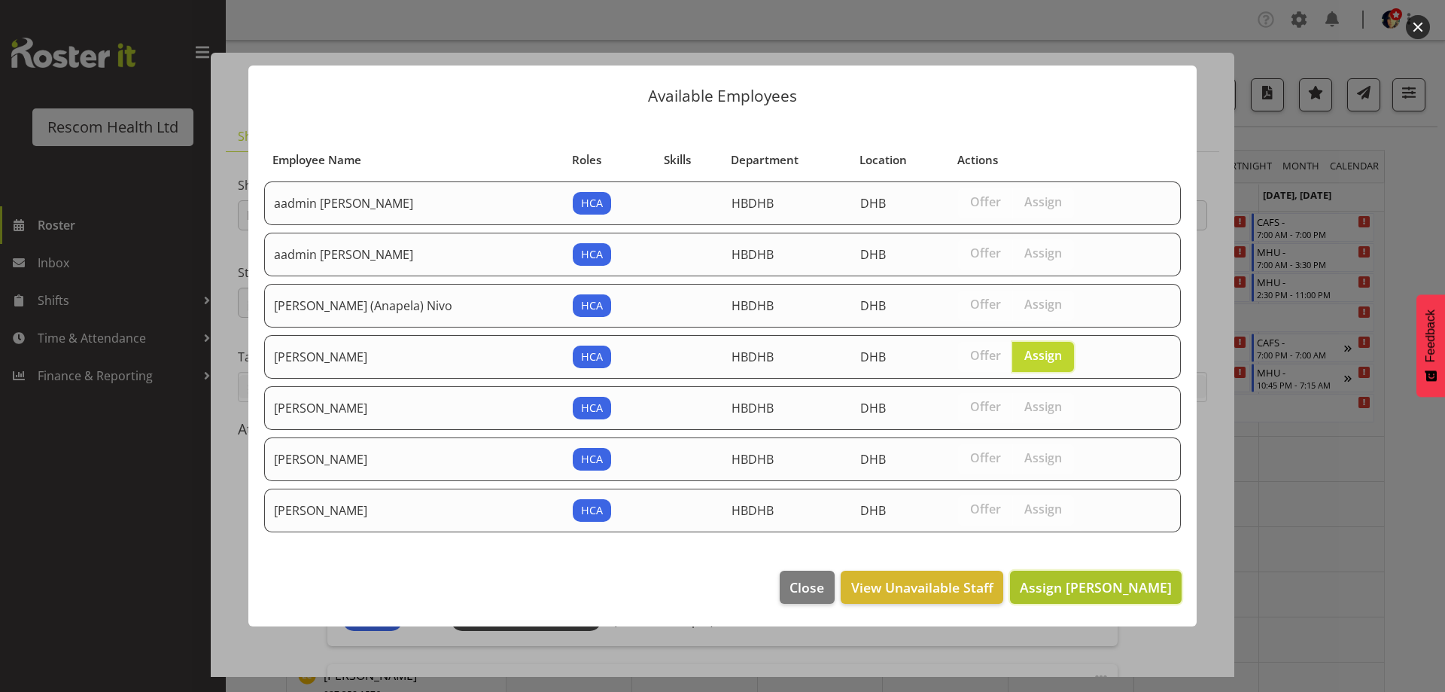
click at [1095, 585] on span "Assign [PERSON_NAME]" at bounding box center [1096, 587] width 152 height 18
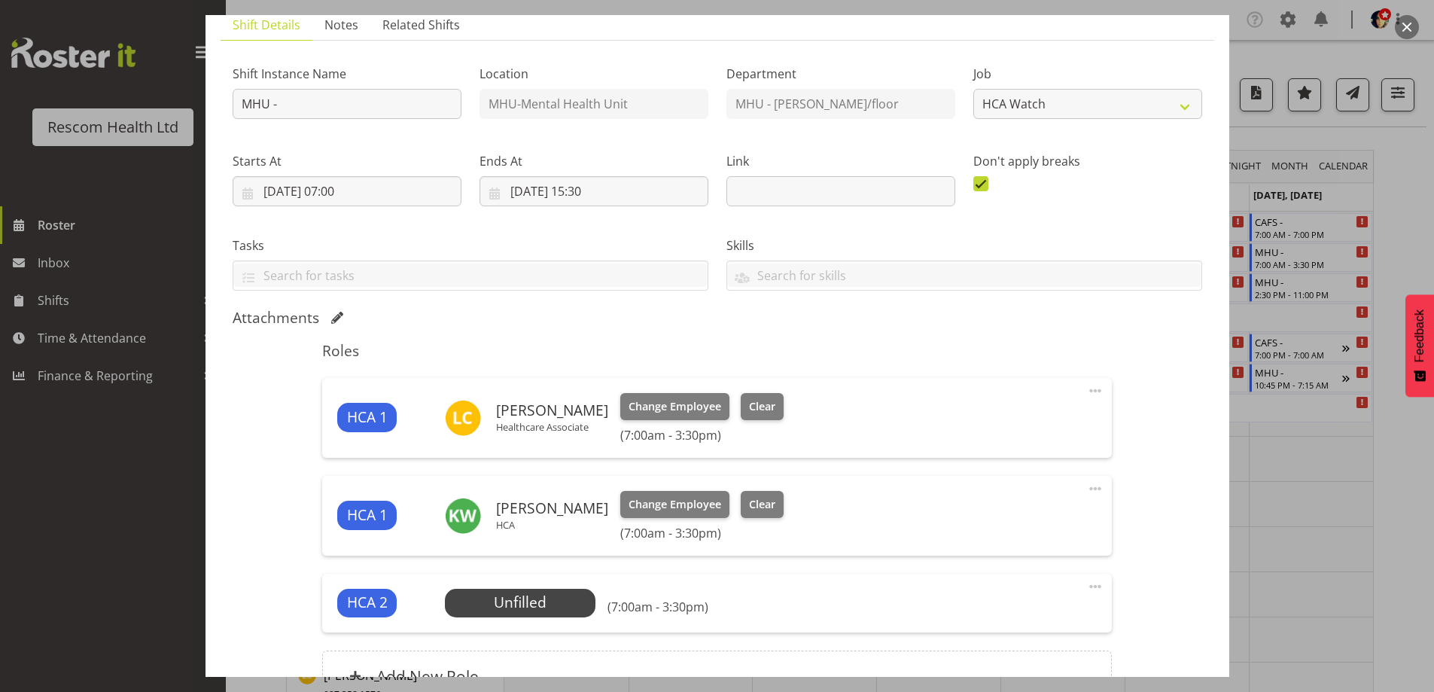
scroll to position [226, 0]
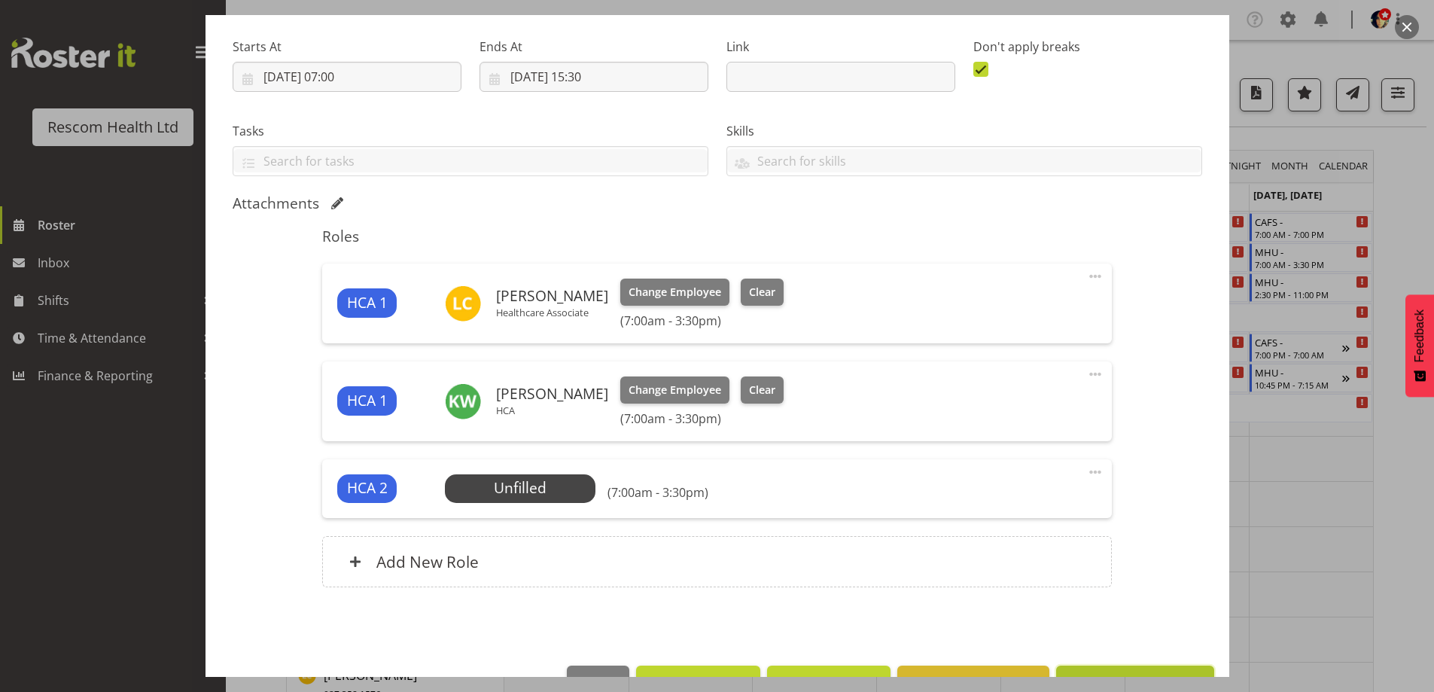
click at [1122, 669] on button "Update Shift Instance" at bounding box center [1134, 681] width 157 height 33
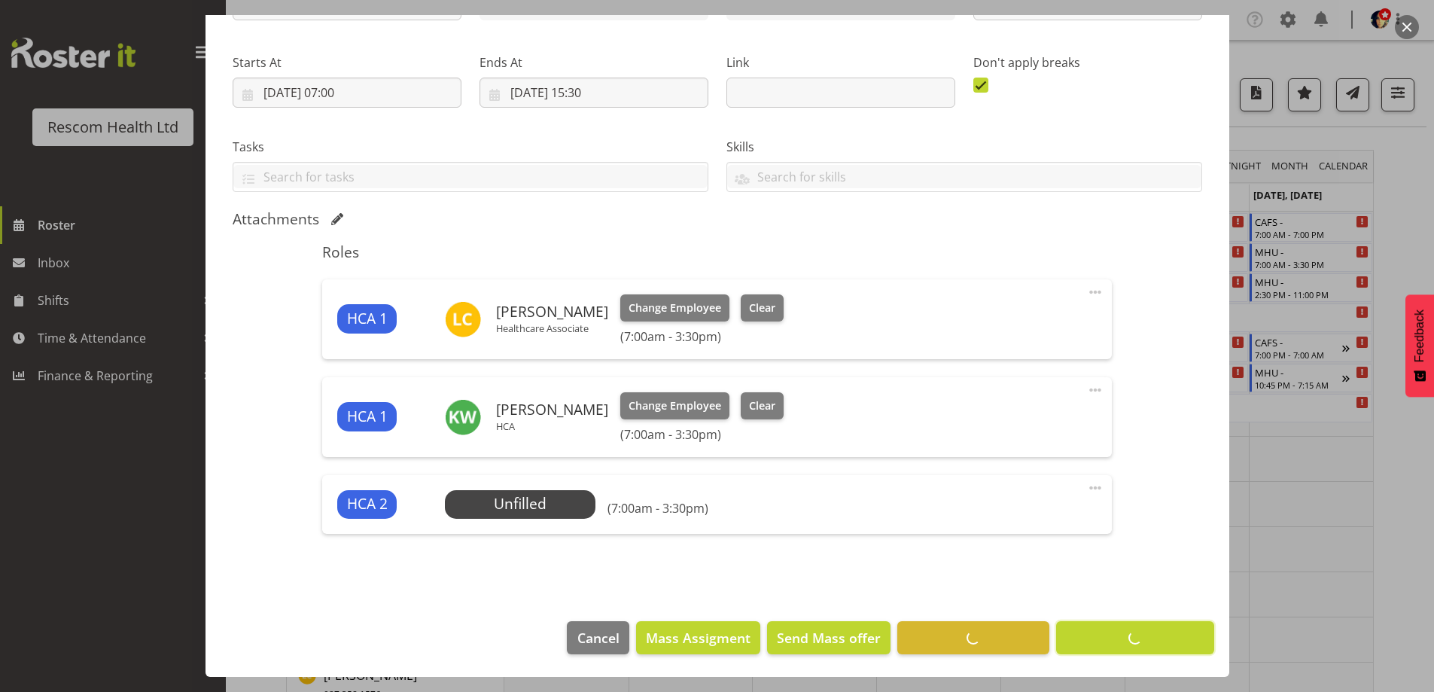
scroll to position [210, 0]
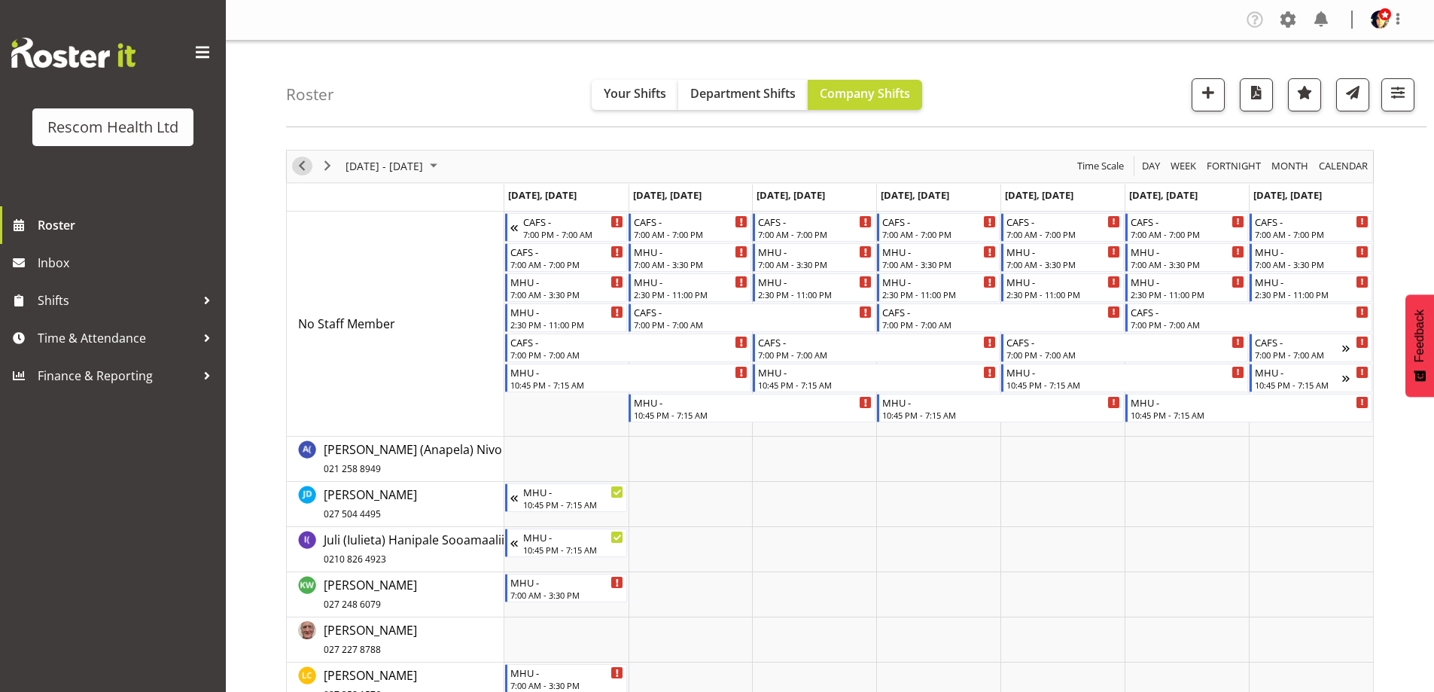
click at [304, 165] on span "Previous" at bounding box center [302, 166] width 18 height 19
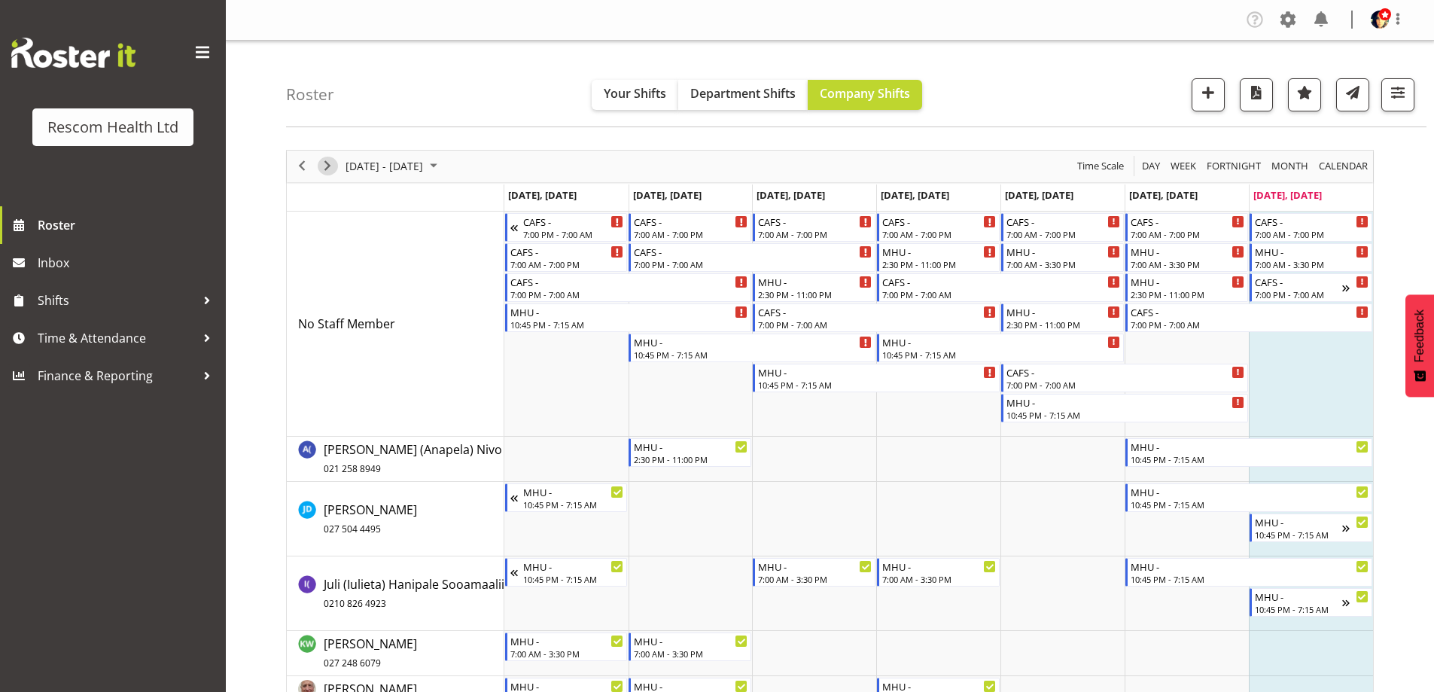
click at [330, 162] on span "Next" at bounding box center [327, 166] width 18 height 19
